Goal: Find specific page/section: Find specific page/section

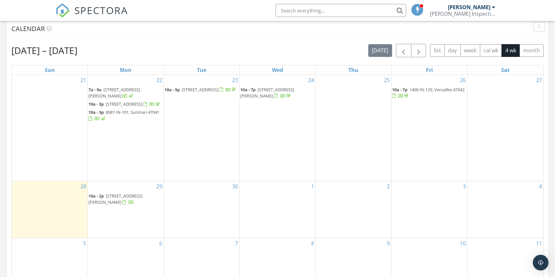
scroll to position [229, 0]
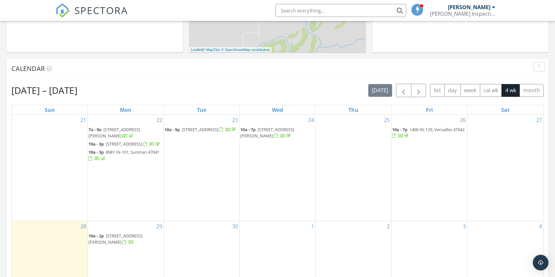
click at [438, 126] on span "1400 IN-129, Versailles 47042" at bounding box center [437, 129] width 55 height 6
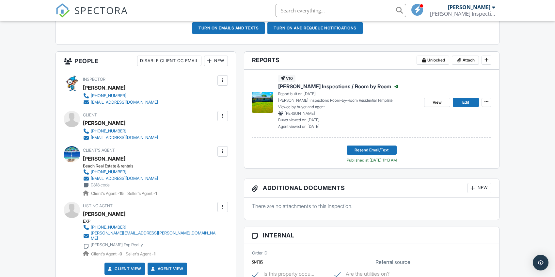
scroll to position [113, 0]
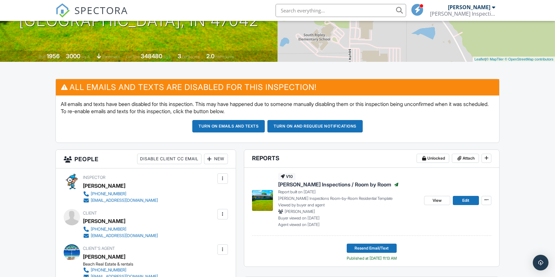
click at [427, 194] on div "View Edit" at bounding box center [457, 200] width 67 height 54
click at [435, 200] on span "View" at bounding box center [437, 200] width 9 height 7
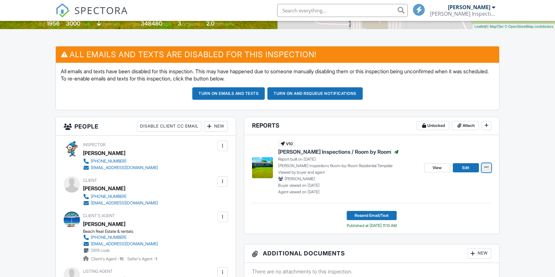
click at [485, 169] on span at bounding box center [486, 167] width 7 height 7
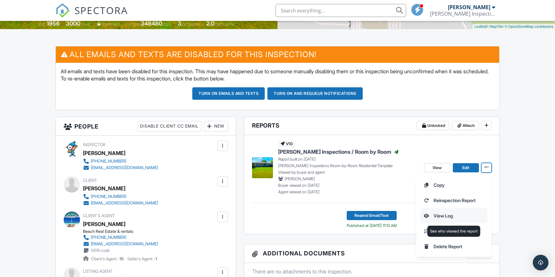
click at [443, 214] on input "View Log" at bounding box center [454, 215] width 67 height 15
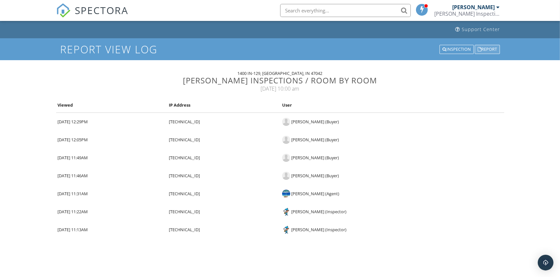
click at [494, 45] on div "Report" at bounding box center [487, 49] width 25 height 9
